Goal: Transaction & Acquisition: Download file/media

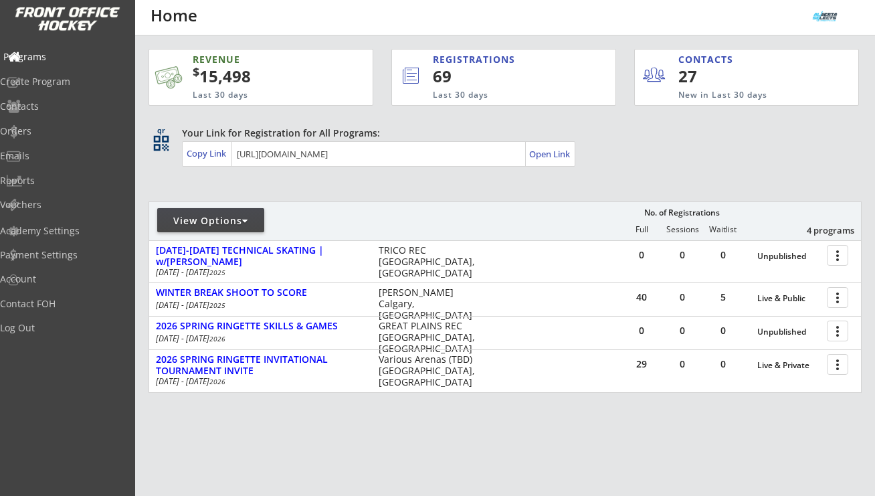
click at [66, 55] on div "Programs" at bounding box center [63, 56] width 120 height 9
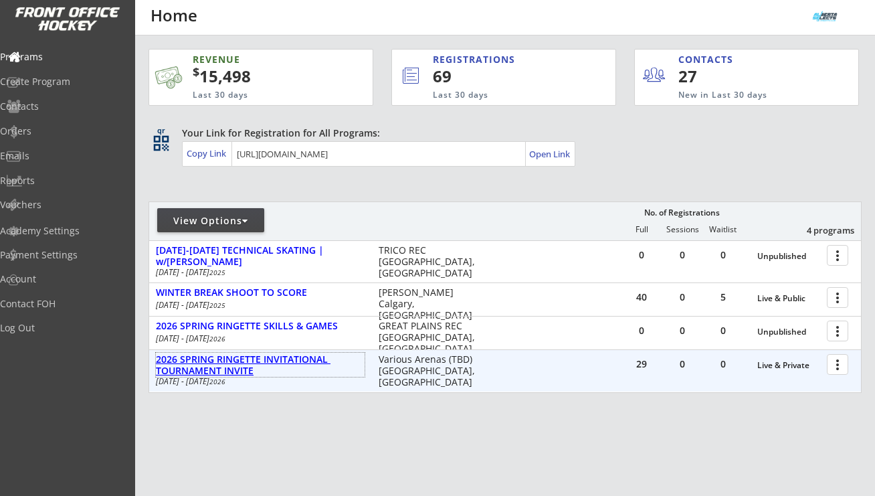
click at [306, 360] on div "2026 SPRING RINGETTE INVITATIONAL TOURNAMENT INVITE" at bounding box center [260, 365] width 209 height 23
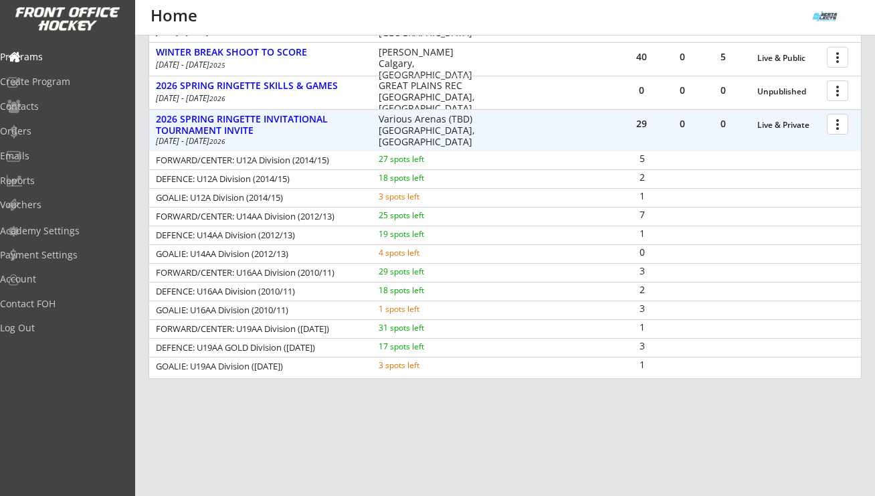
scroll to position [225, 0]
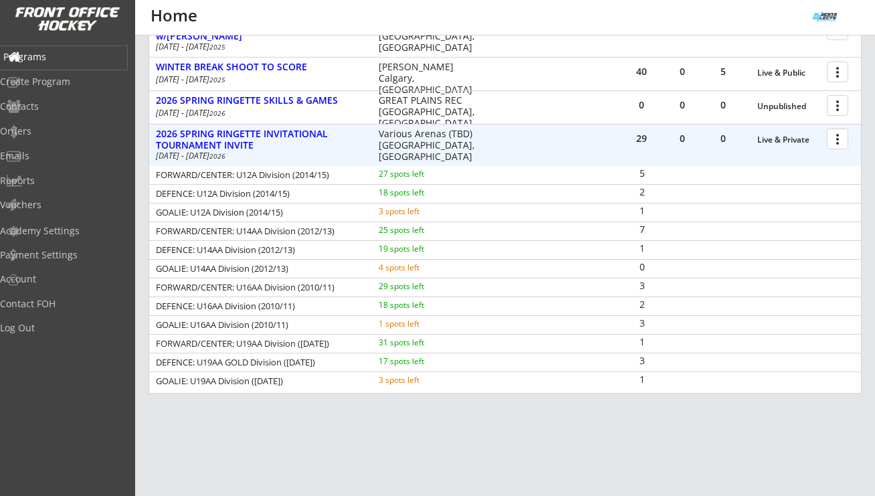
click at [60, 53] on div "Programs" at bounding box center [63, 56] width 120 height 9
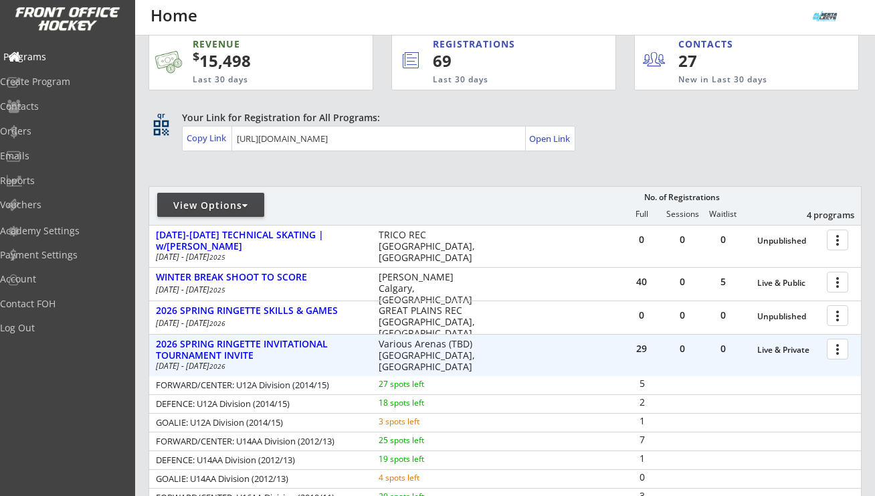
scroll to position [0, 0]
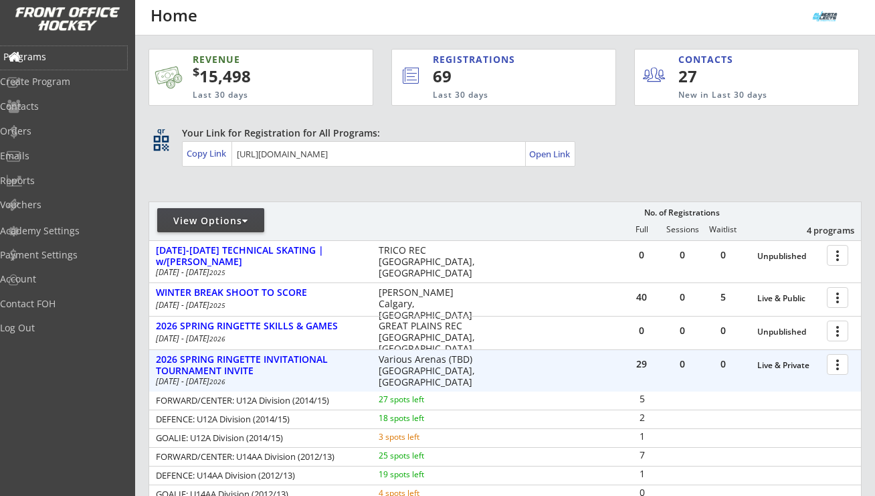
click at [54, 58] on div "Programs" at bounding box center [63, 56] width 120 height 9
click at [54, 56] on div "Programs" at bounding box center [63, 56] width 120 height 9
click at [296, 354] on div "2026 SPRING RINGETTE INVITATIONAL TOURNAMENT INVITE" at bounding box center [260, 365] width 209 height 23
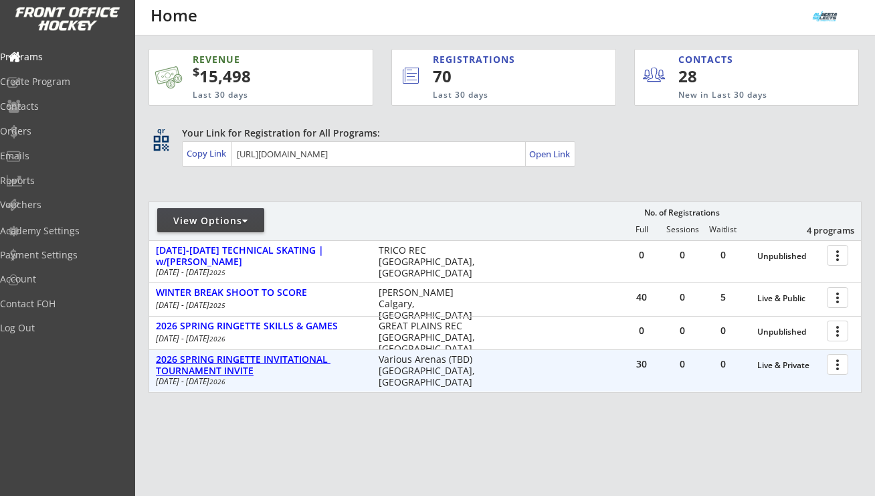
click at [296, 354] on div "2026 SPRING RINGETTE INVITATIONAL TOURNAMENT INVITE" at bounding box center [260, 365] width 209 height 23
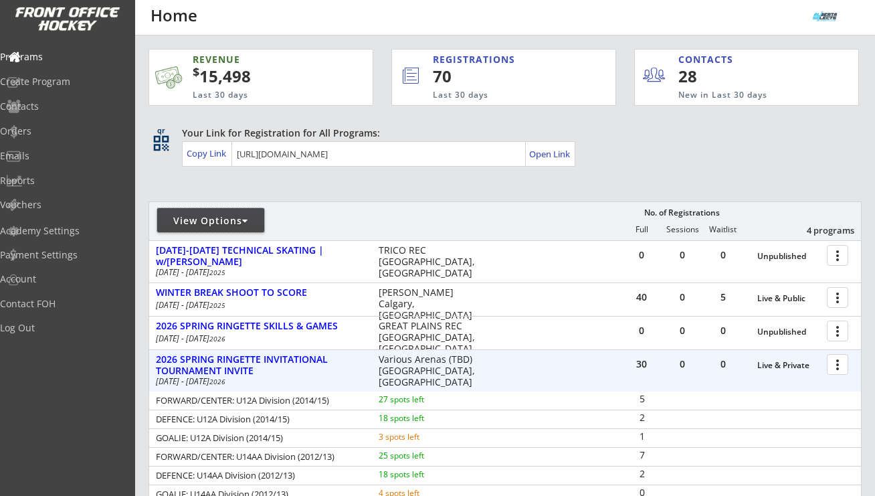
click at [245, 218] on div at bounding box center [245, 220] width 6 height 9
select select ""Upcoming Programs""
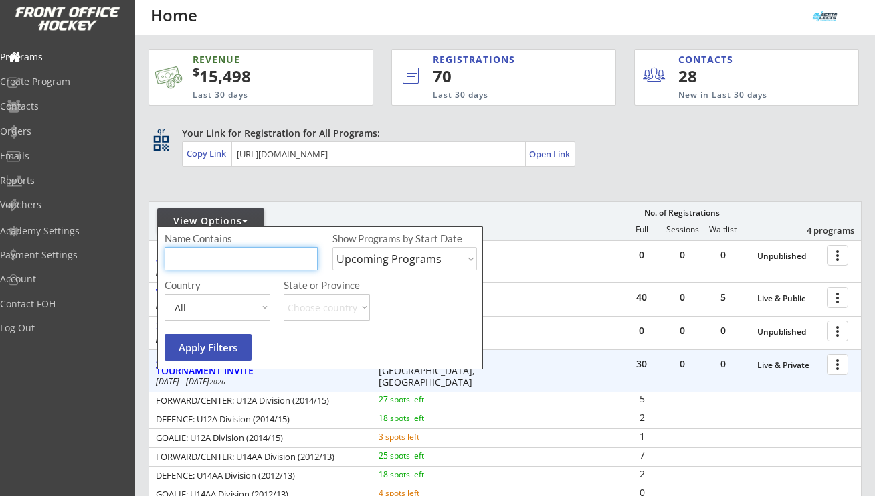
click at [267, 268] on input "input" at bounding box center [241, 258] width 153 height 23
type input "SPRING"
click at [418, 263] on select "Upcoming Programs Past Programs Specific Date Range" at bounding box center [404, 258] width 144 height 23
select select ""Past Programs""
click at [332, 247] on select "Upcoming Programs Past Programs Specific Date Range" at bounding box center [404, 258] width 144 height 23
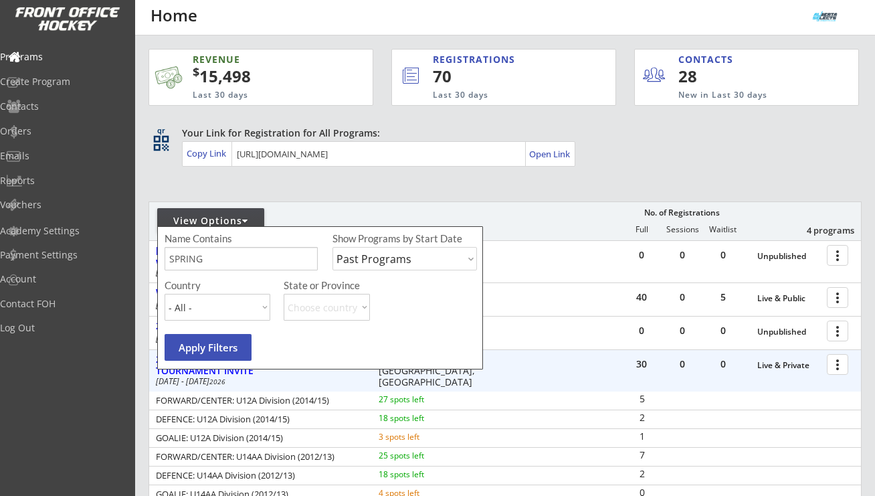
click at [229, 343] on button "Apply Filters" at bounding box center [208, 347] width 87 height 27
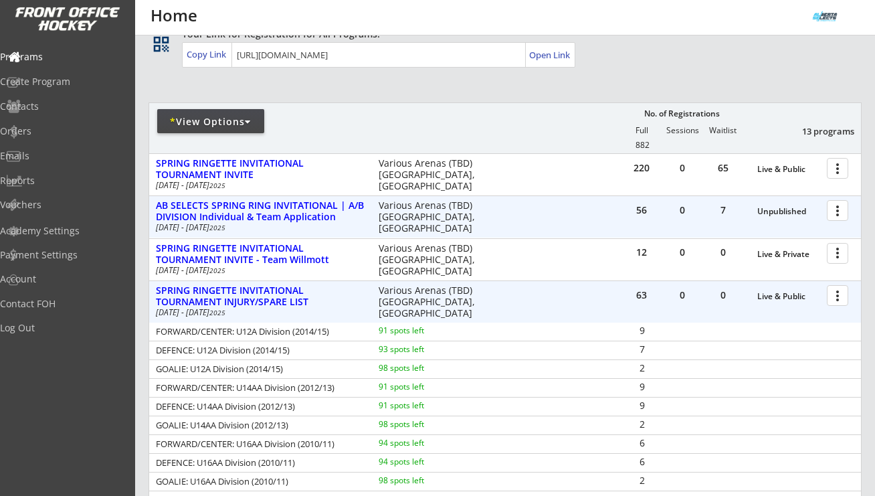
scroll to position [107, 0]
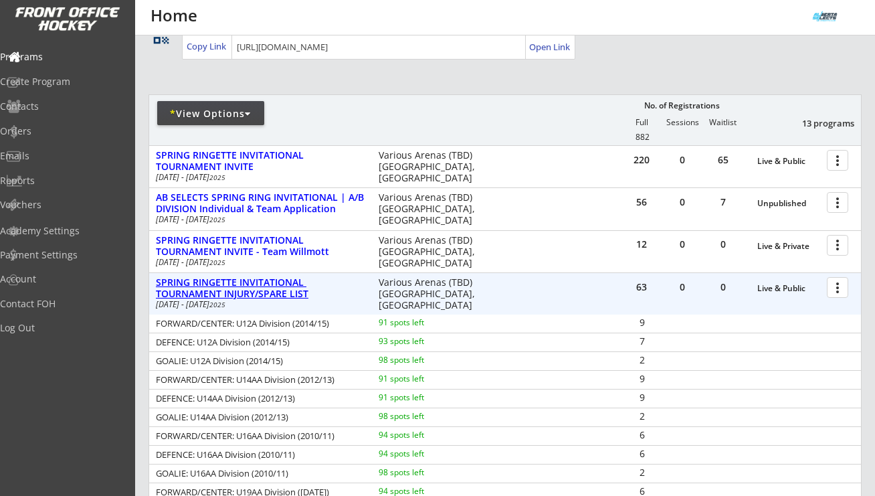
click at [274, 298] on div "SPRING RINGETTE INVITATIONAL TOURNAMENT INJURY/SPARE LIST" at bounding box center [260, 288] width 209 height 23
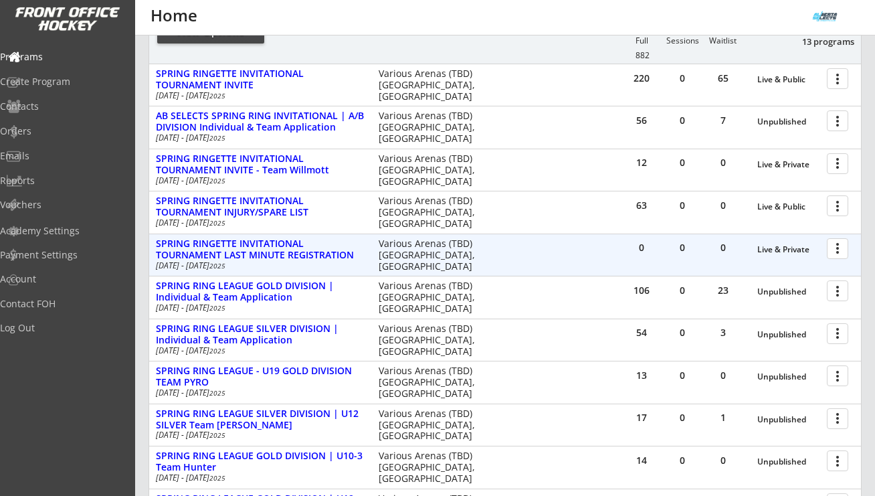
scroll to position [187, 0]
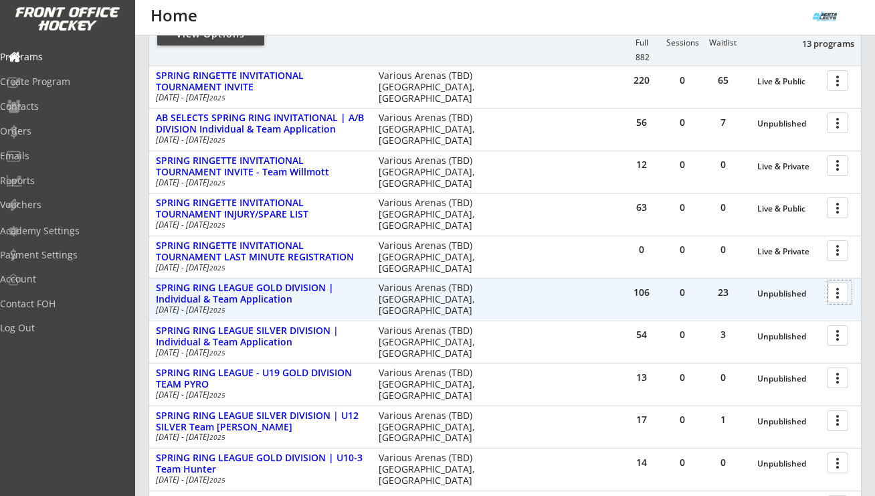
click at [841, 294] on div at bounding box center [839, 291] width 23 height 23
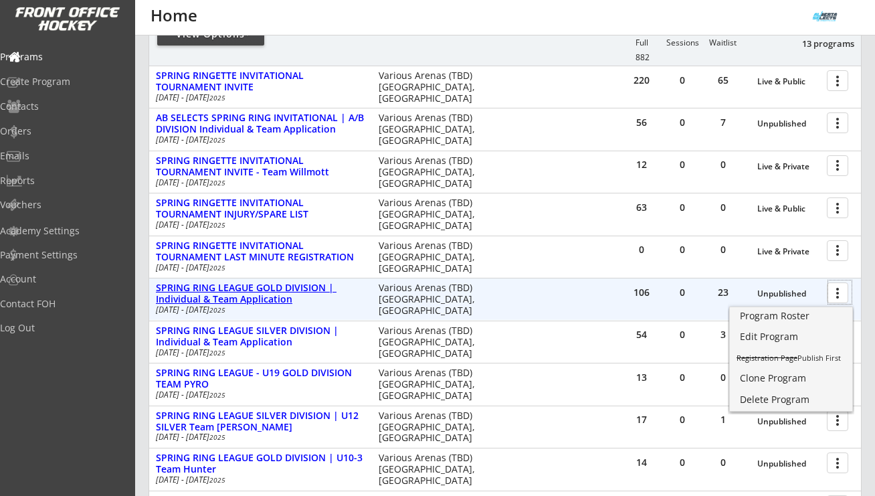
click at [304, 292] on div "SPRING RING LEAGUE GOLD DIVISION | Individual & Team Application" at bounding box center [260, 293] width 209 height 23
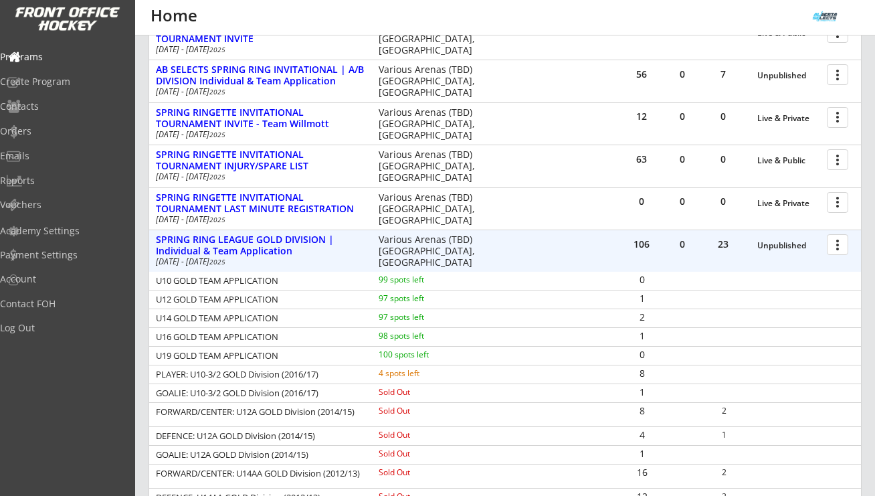
scroll to position [339, 0]
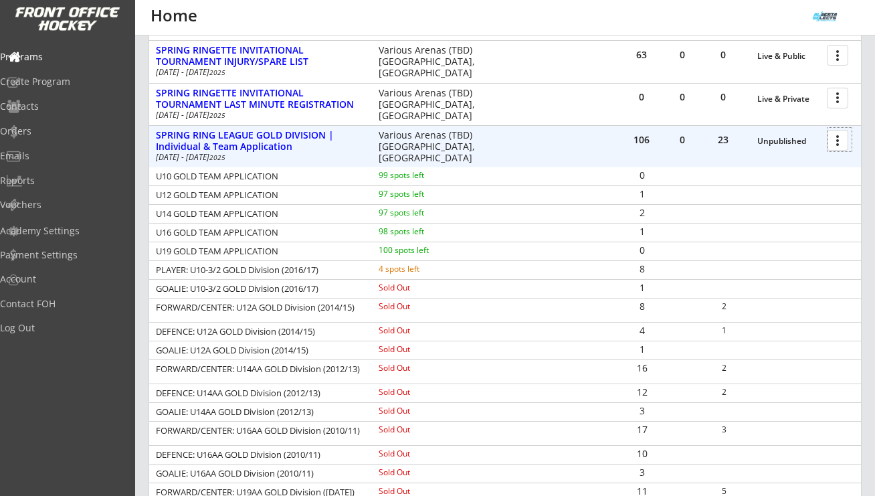
click at [832, 138] on div at bounding box center [839, 139] width 23 height 23
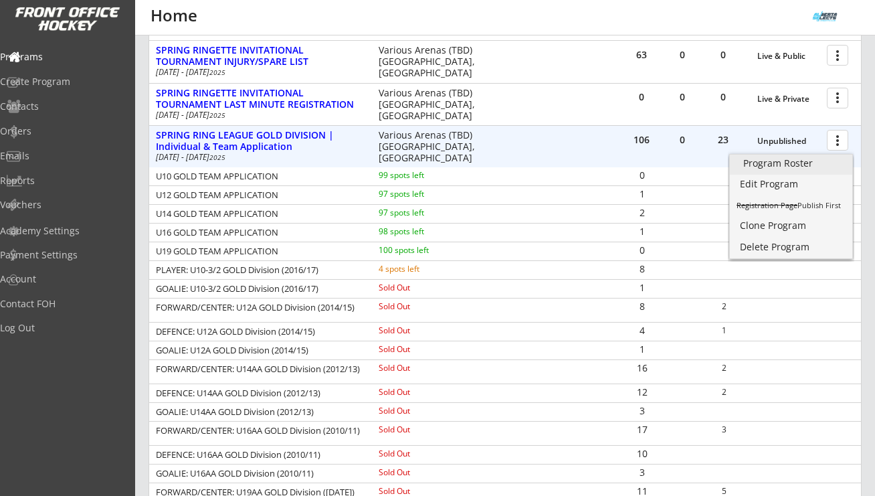
click at [788, 162] on div "Program Roster" at bounding box center [791, 162] width 96 height 9
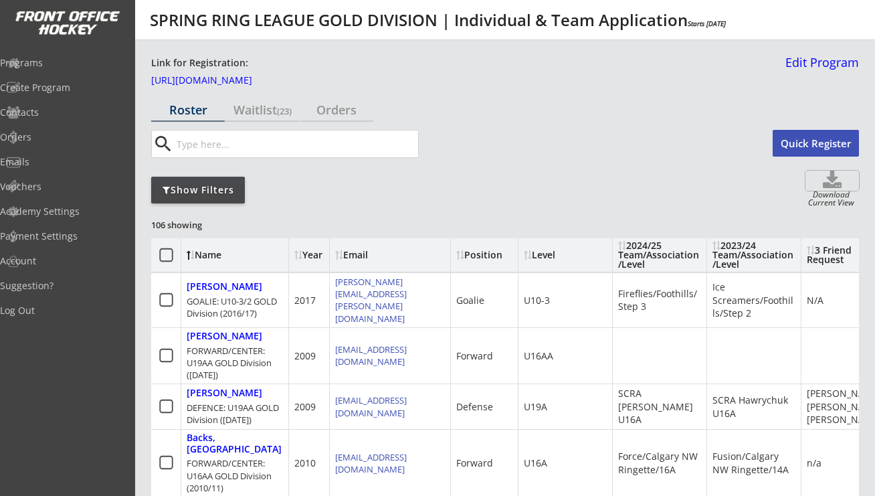
click at [833, 187] on use at bounding box center [832, 179] width 19 height 17
select select ""Player Info""
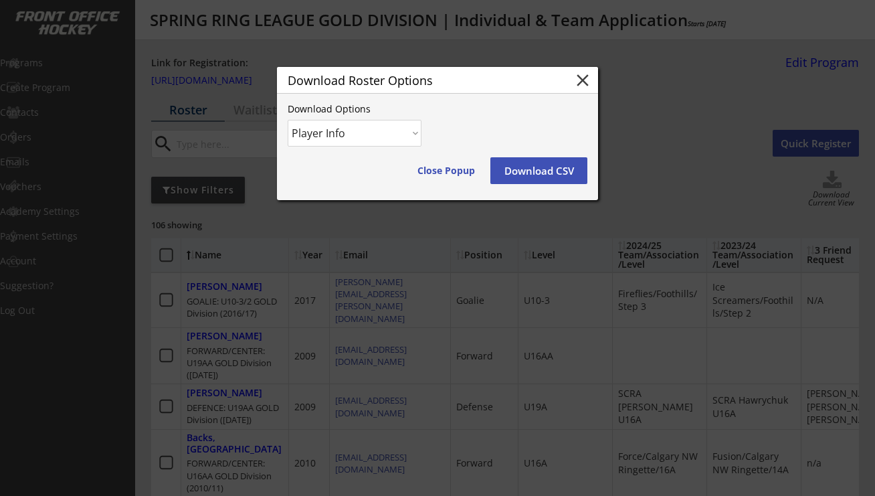
click at [536, 177] on button "Download CSV" at bounding box center [538, 170] width 97 height 27
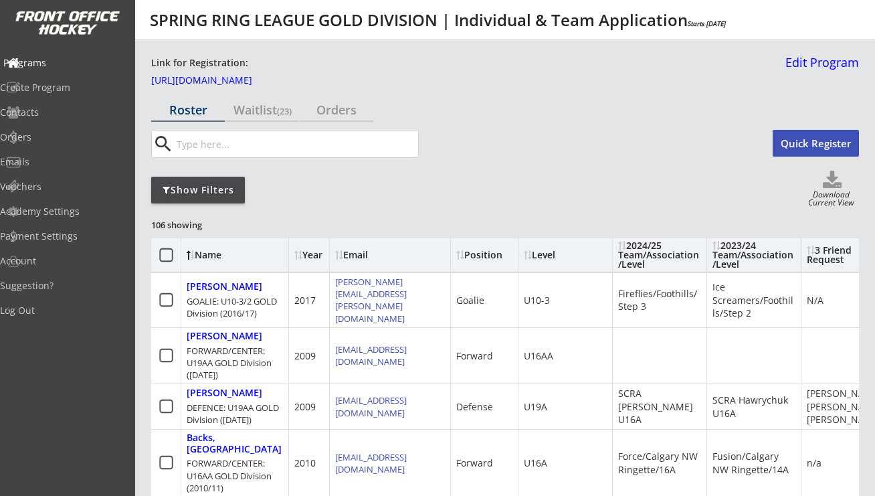
click at [57, 62] on div "Programs" at bounding box center [63, 62] width 120 height 9
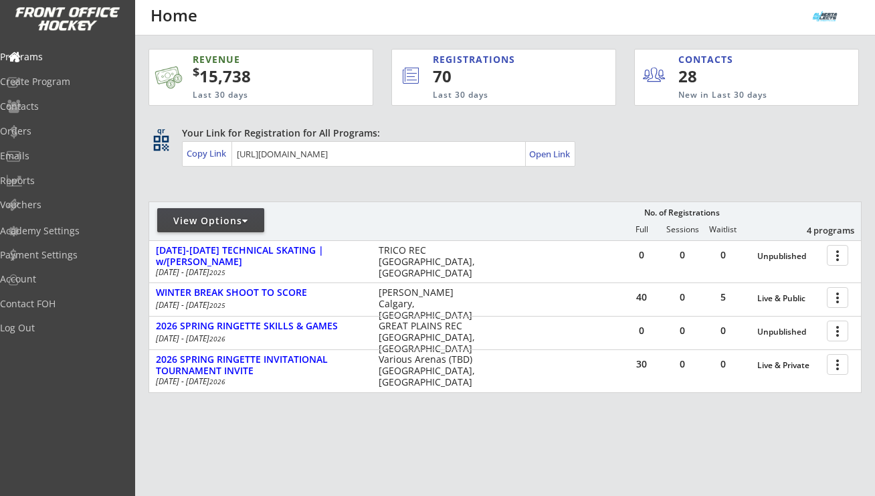
click at [242, 213] on div "View Options" at bounding box center [210, 220] width 107 height 24
select select ""Upcoming Programs""
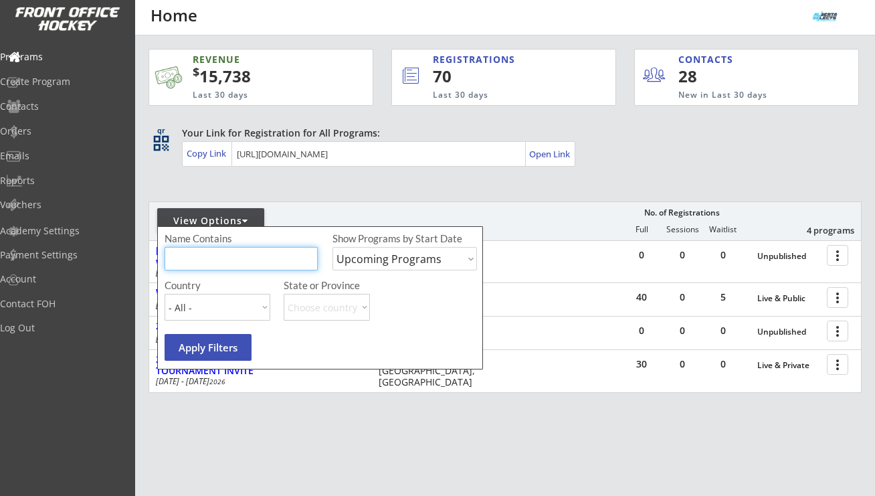
click at [261, 249] on input "input" at bounding box center [241, 258] width 153 height 23
type input "SPRING RING"
click at [407, 266] on select "Upcoming Programs Past Programs Specific Date Range" at bounding box center [404, 258] width 144 height 23
select select ""Past Programs""
click at [332, 247] on select "Upcoming Programs Past Programs Specific Date Range" at bounding box center [404, 258] width 144 height 23
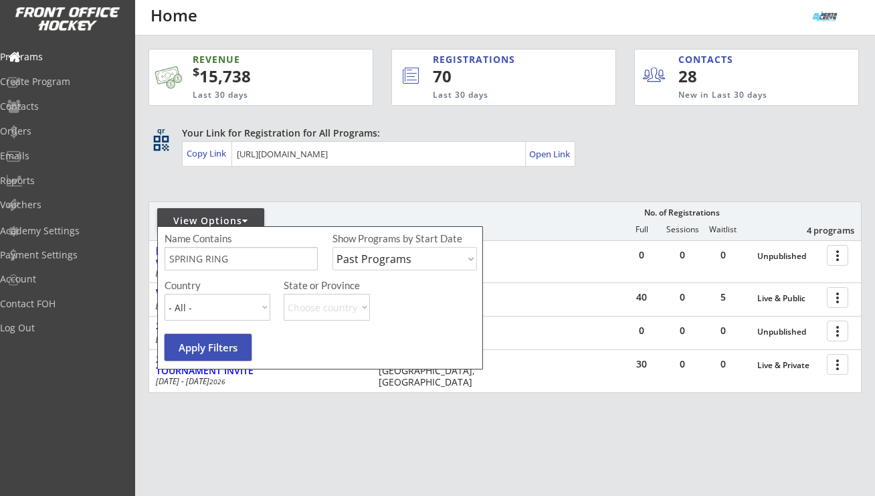
click at [223, 344] on button "Apply Filters" at bounding box center [208, 347] width 87 height 27
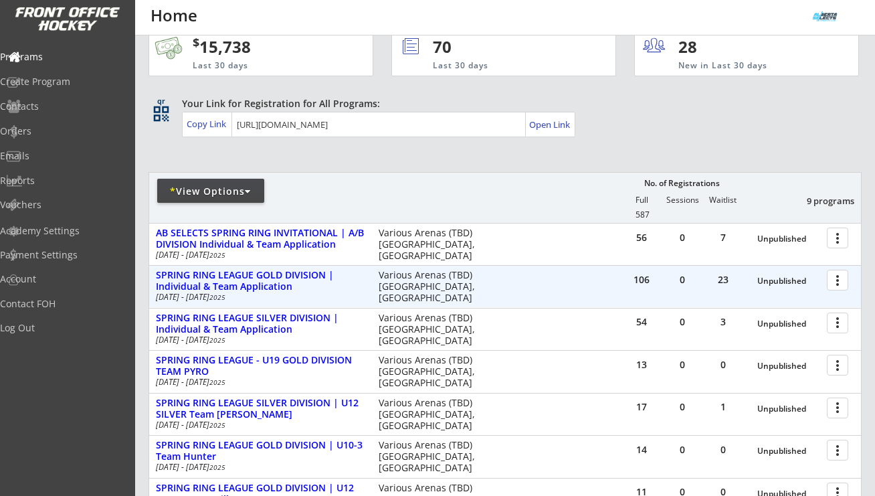
scroll to position [33, 0]
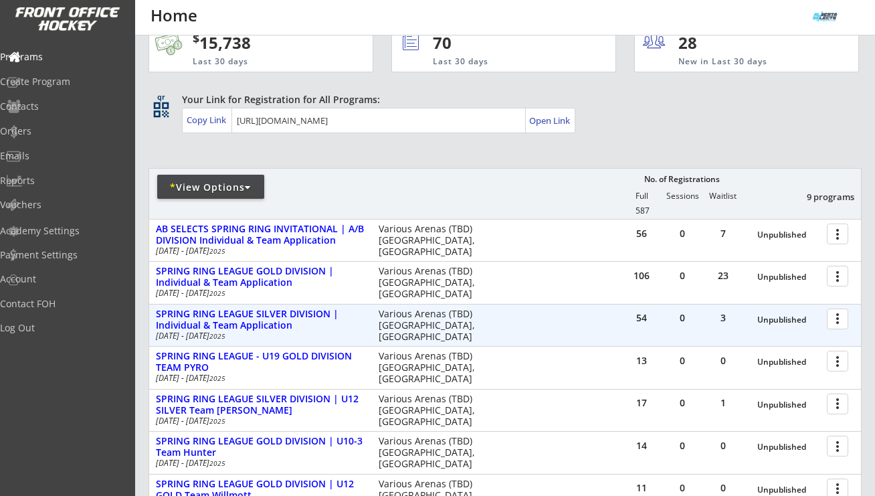
click at [829, 325] on div at bounding box center [839, 317] width 23 height 23
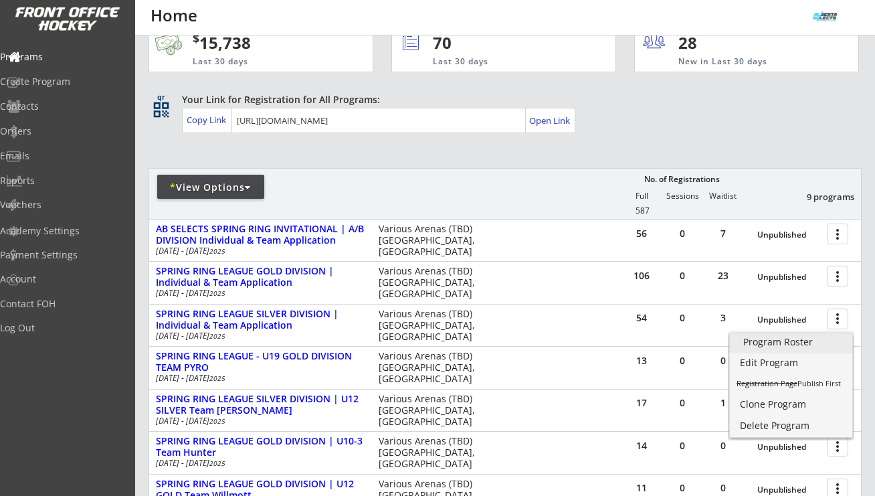
click at [802, 345] on div "Program Roster" at bounding box center [791, 341] width 96 height 9
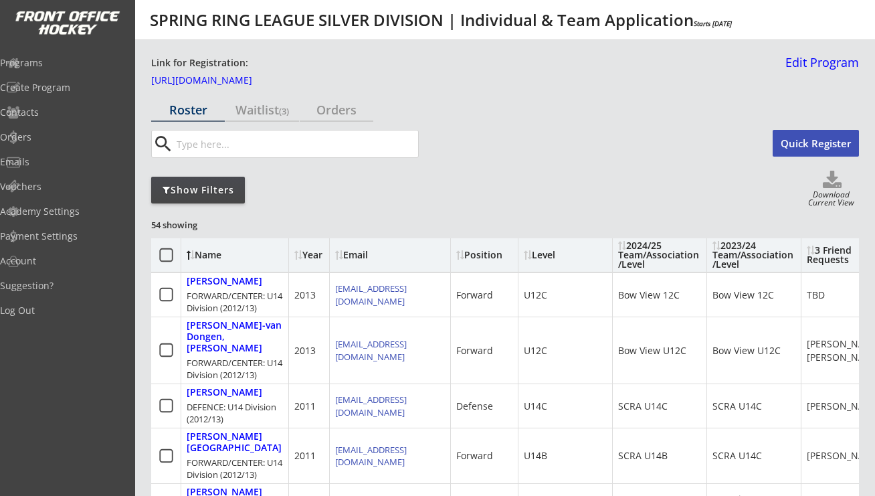
click at [833, 183] on icon at bounding box center [831, 181] width 53 height 20
select select ""Player Info""
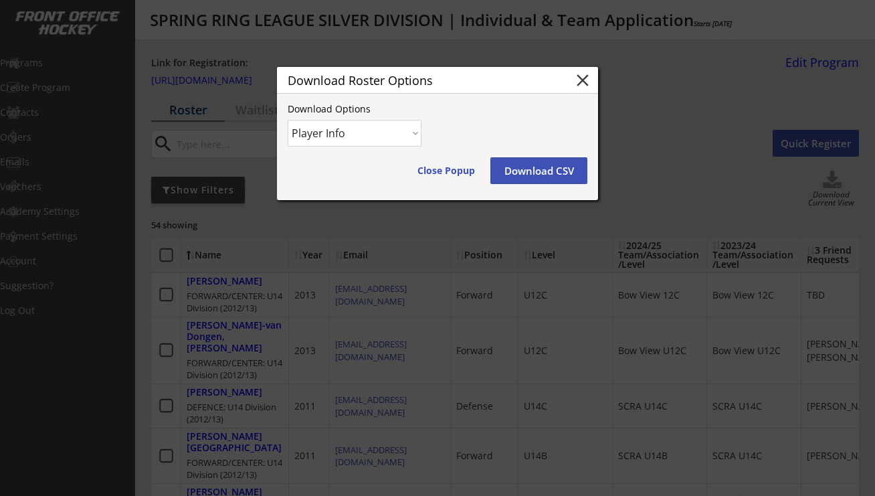
click at [570, 174] on button "Download CSV" at bounding box center [538, 170] width 97 height 27
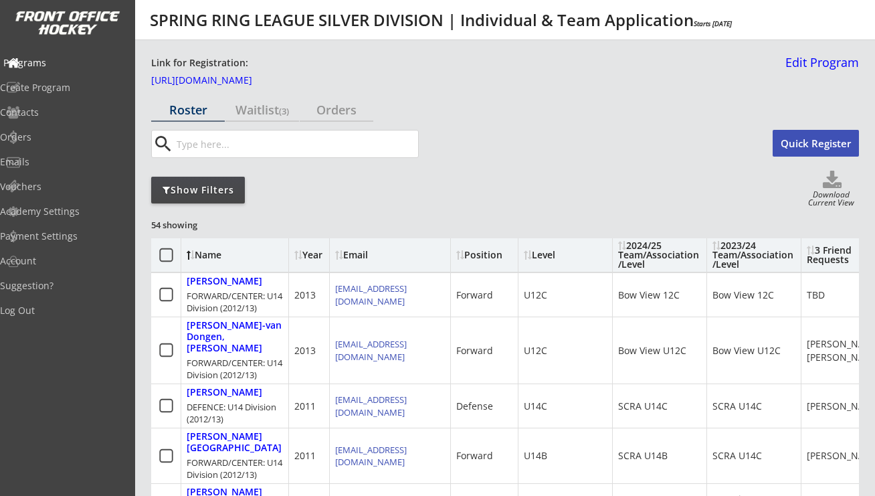
click at [63, 60] on div "Programs" at bounding box center [63, 62] width 120 height 9
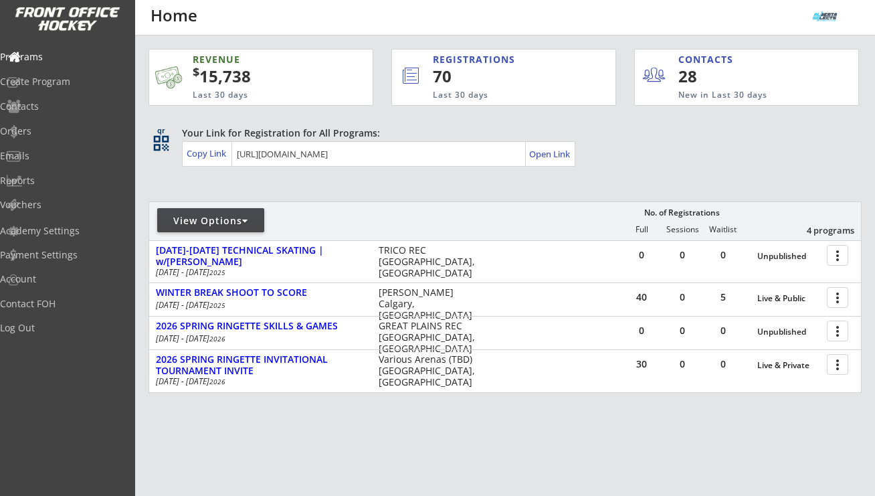
click at [219, 213] on div "View Options" at bounding box center [210, 220] width 107 height 24
select select ""Upcoming Programs""
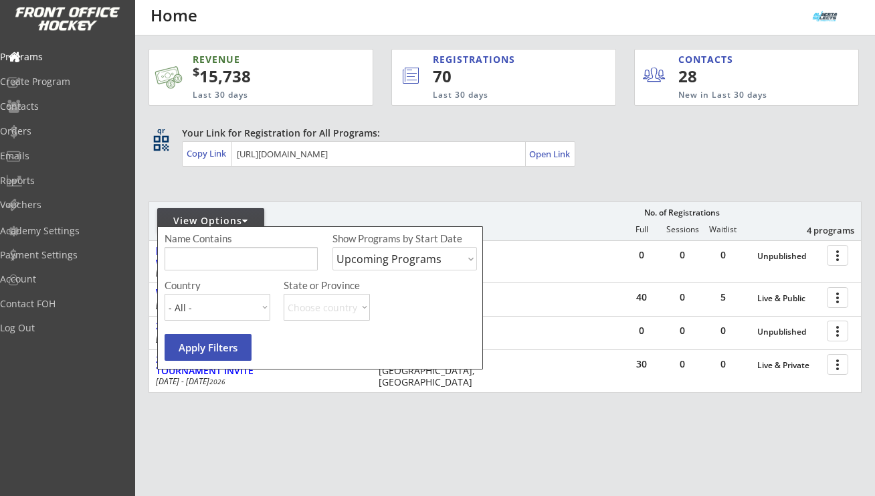
click at [200, 250] on input "input" at bounding box center [241, 258] width 153 height 23
type input "SPRING RING"
click at [382, 250] on select "Upcoming Programs Past Programs Specific Date Range" at bounding box center [404, 258] width 144 height 23
select select ""Past Programs""
click at [332, 247] on select "Upcoming Programs Past Programs Specific Date Range" at bounding box center [404, 258] width 144 height 23
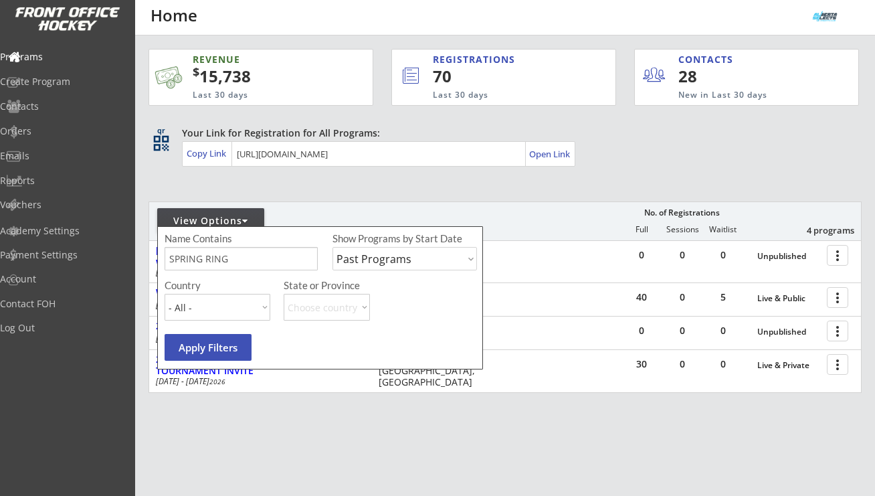
click at [239, 343] on button "Apply Filters" at bounding box center [208, 347] width 87 height 27
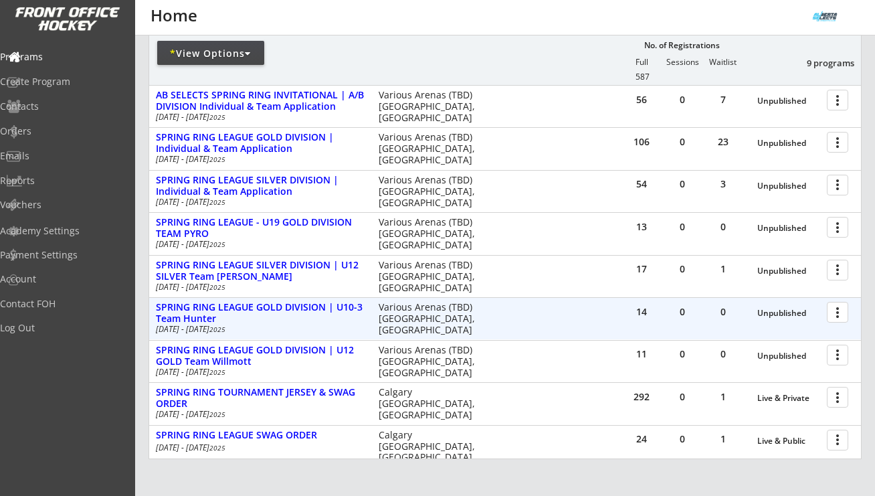
scroll to position [178, 0]
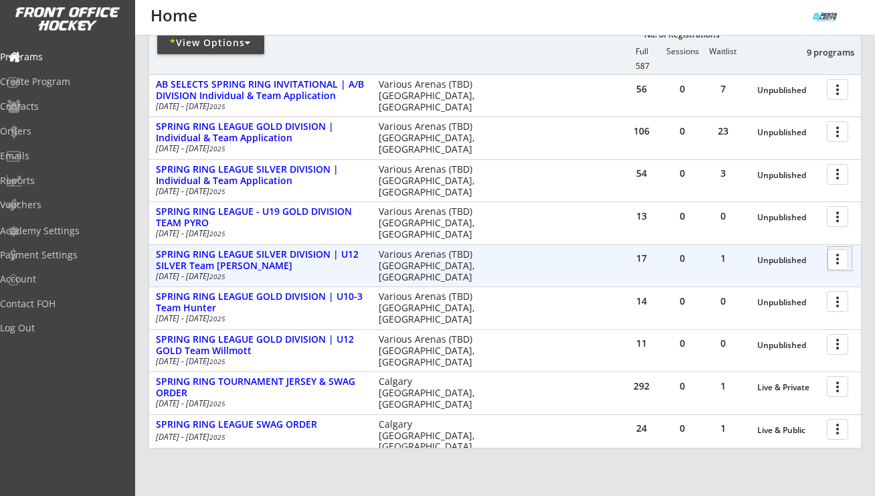
click at [837, 260] on div at bounding box center [839, 258] width 23 height 23
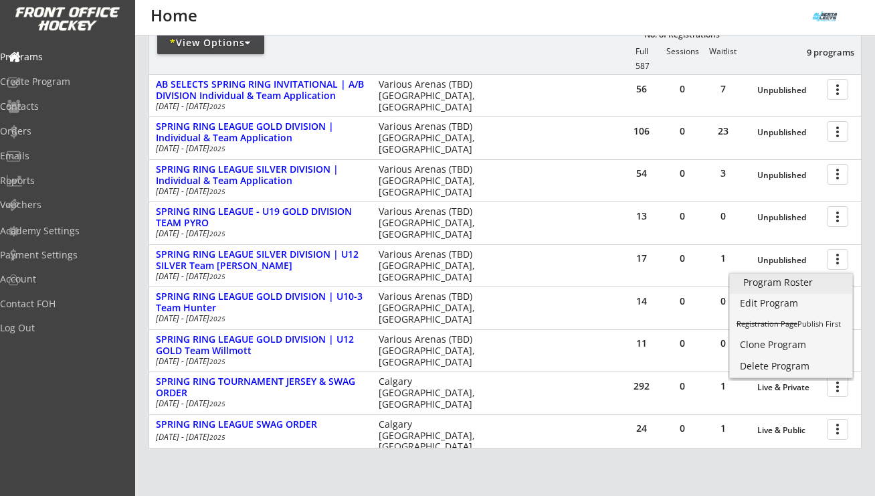
click at [811, 282] on div "Program Roster" at bounding box center [791, 282] width 96 height 9
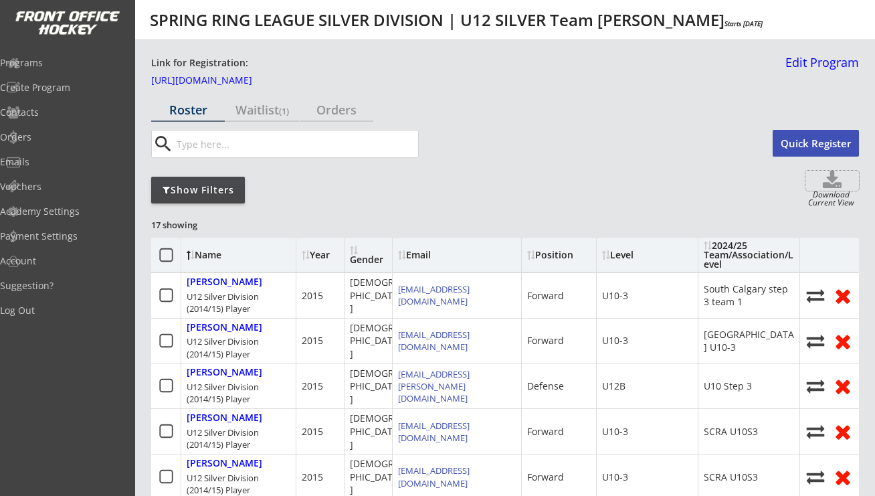
click at [829, 183] on use at bounding box center [832, 179] width 19 height 17
select select ""Player Info""
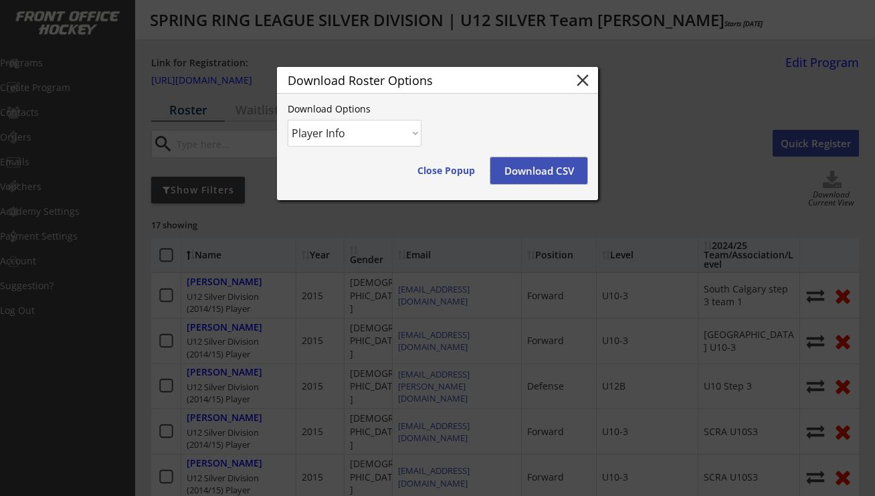
click at [553, 170] on button "Download CSV" at bounding box center [538, 170] width 97 height 27
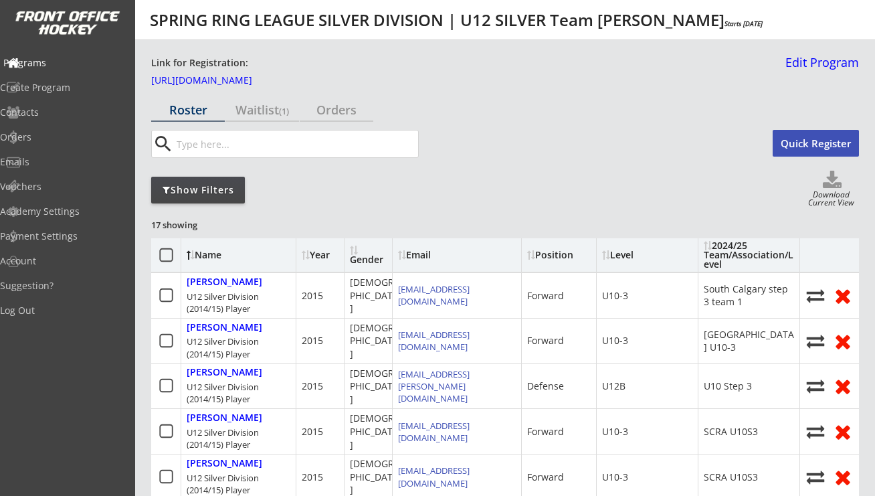
click at [62, 58] on div "Programs" at bounding box center [63, 62] width 120 height 9
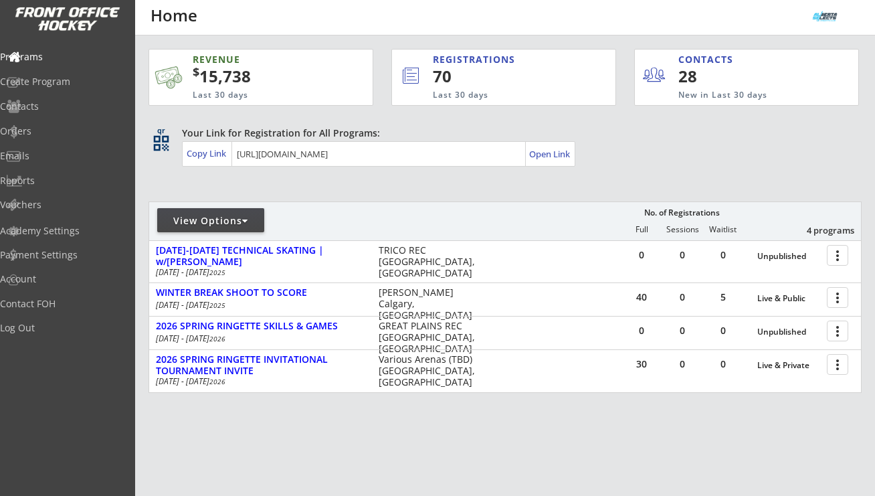
click at [240, 225] on div "View Options" at bounding box center [210, 220] width 107 height 13
select select ""Upcoming Programs""
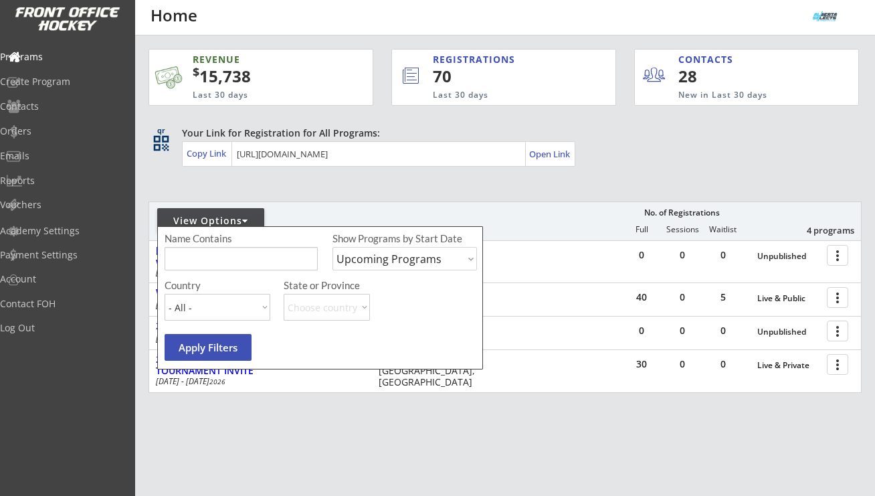
click at [221, 252] on input "input" at bounding box center [241, 258] width 153 height 23
type input "SPRING RING"
click at [336, 263] on select "Upcoming Programs Past Programs Specific Date Range" at bounding box center [404, 258] width 144 height 23
select select ""Past Programs""
click at [332, 247] on select "Upcoming Programs Past Programs Specific Date Range" at bounding box center [404, 258] width 144 height 23
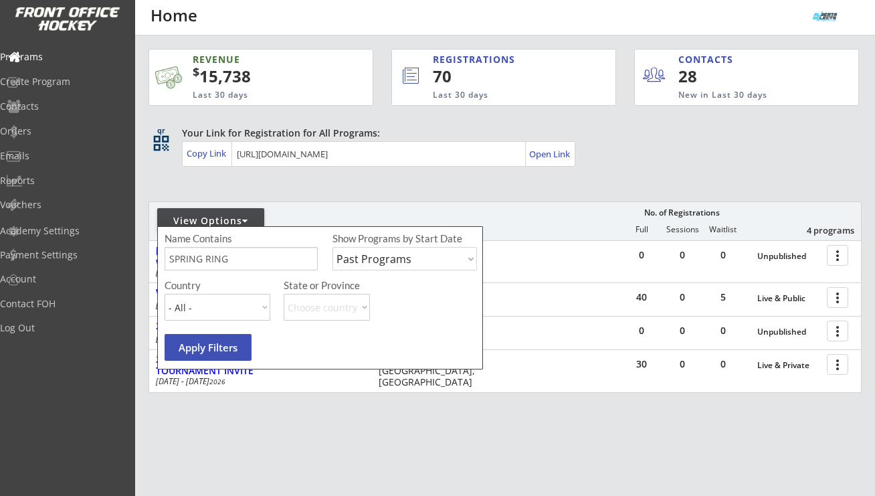
click at [209, 351] on button "Apply Filters" at bounding box center [208, 347] width 87 height 27
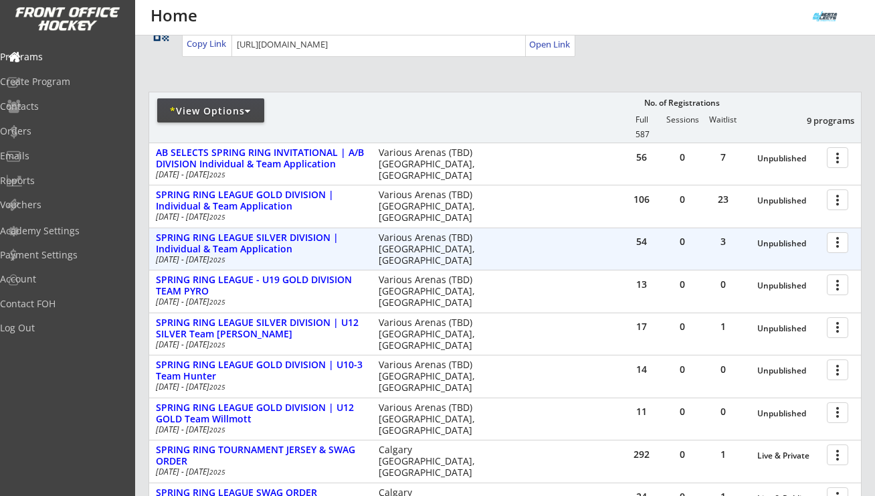
scroll to position [116, 0]
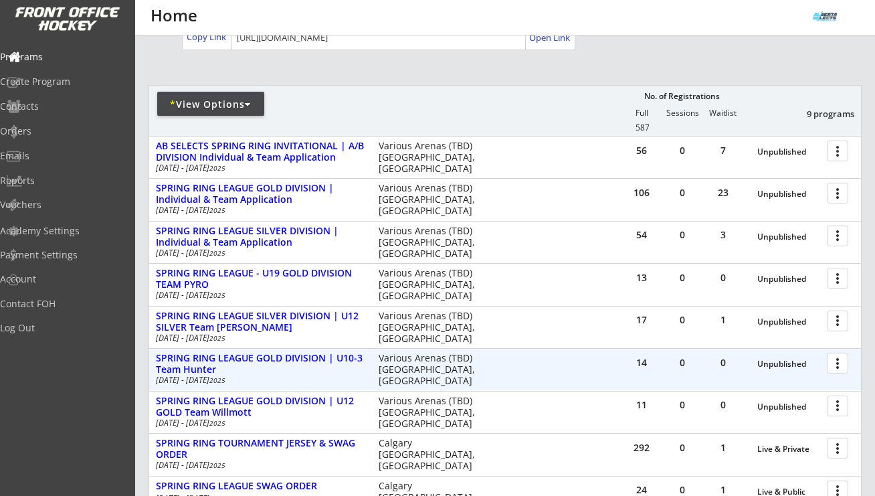
click at [839, 362] on div at bounding box center [839, 361] width 23 height 23
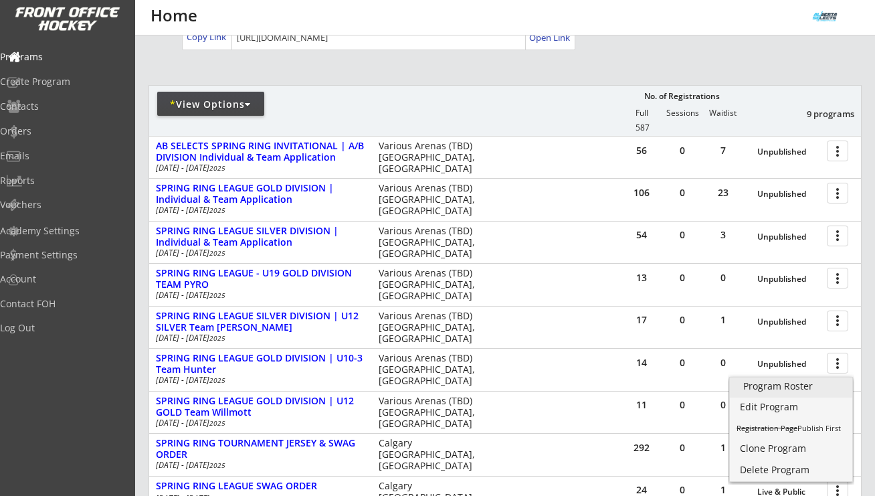
click at [800, 389] on div "Program Roster" at bounding box center [791, 385] width 96 height 9
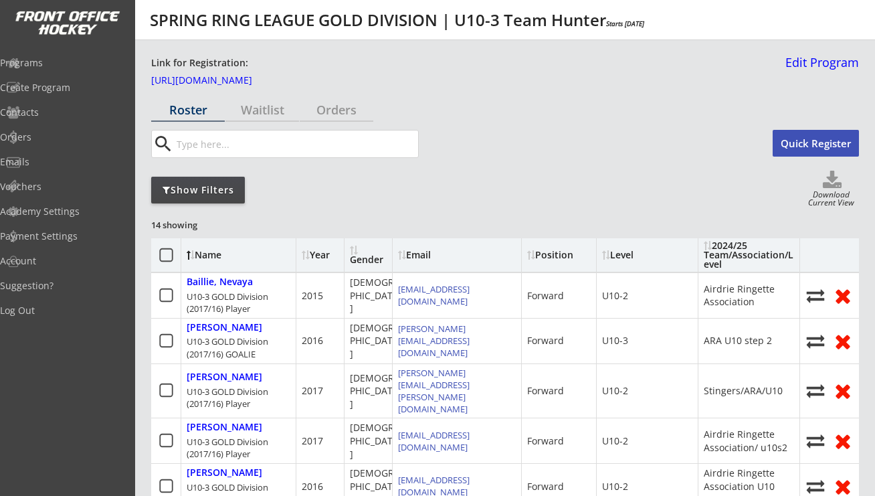
click at [826, 182] on use at bounding box center [832, 179] width 19 height 17
select select ""Player Info""
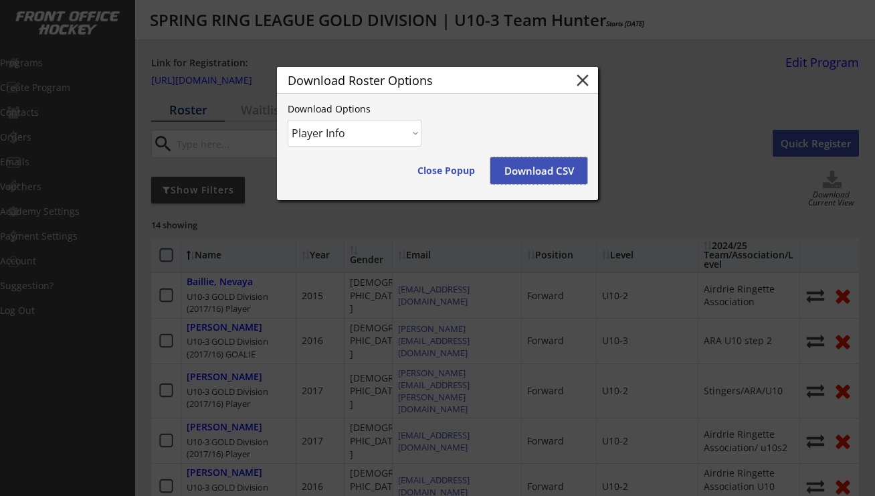
click at [556, 170] on button "Download CSV" at bounding box center [538, 170] width 97 height 27
